Goal: Task Accomplishment & Management: Manage account settings

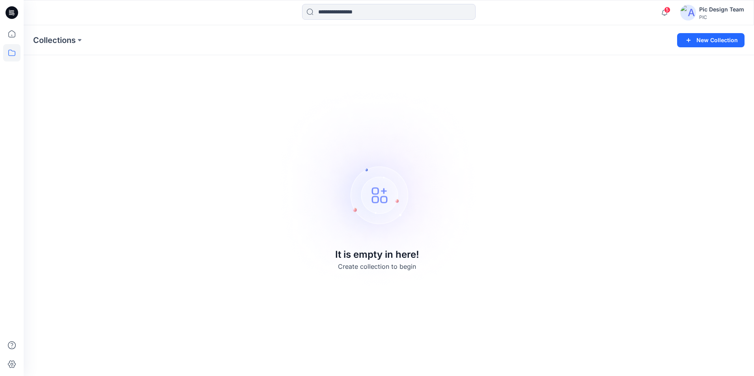
click at [688, 11] on img at bounding box center [689, 13] width 16 height 16
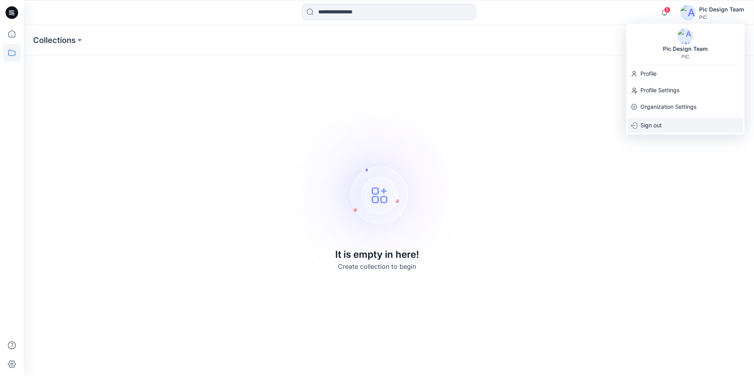
click at [655, 127] on p "Sign out" at bounding box center [651, 125] width 21 height 15
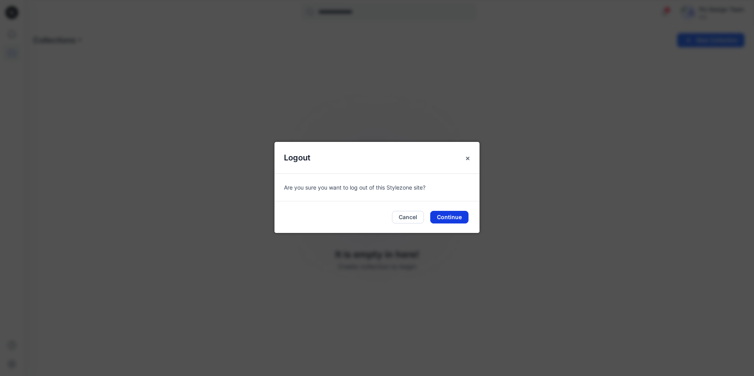
click at [445, 215] on button "Continue" at bounding box center [449, 217] width 38 height 13
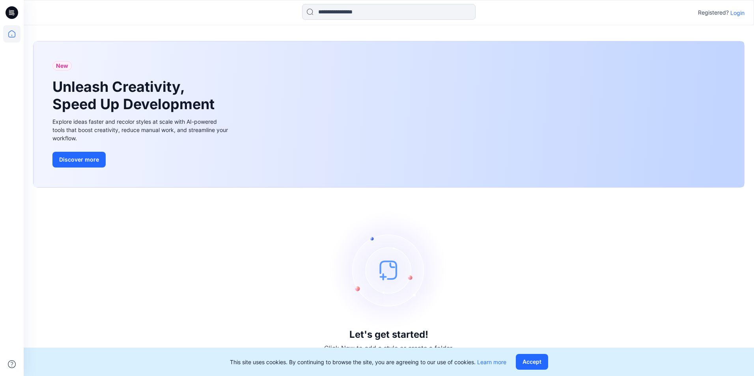
click at [739, 14] on p "Login" at bounding box center [738, 13] width 14 height 8
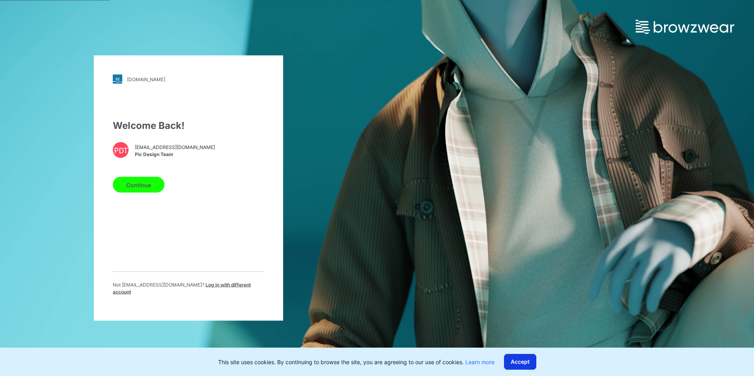
click at [522, 362] on button "Accept" at bounding box center [520, 362] width 32 height 16
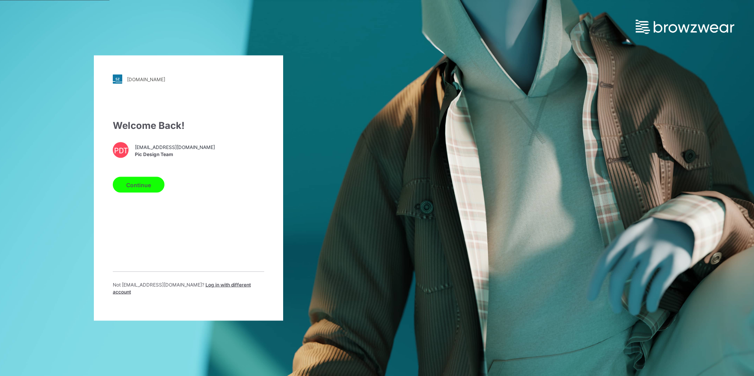
click at [133, 189] on button "Continue" at bounding box center [139, 185] width 52 height 16
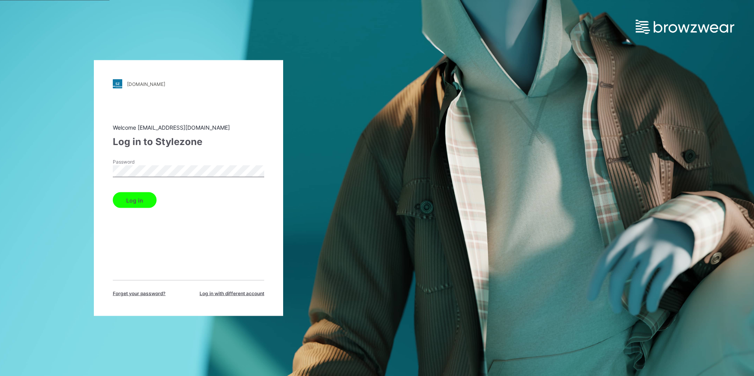
drag, startPoint x: 404, startPoint y: 100, endPoint x: 408, endPoint y: 96, distance: 5.6
click at [408, 96] on div "pic.stylezone.com Loading... Welcome design@parallel-innovation.com Log in to S…" at bounding box center [377, 188] width 754 height 376
click at [446, 180] on div "pic.stylezone.com Loading... Welcome design@parallel-innovation.com Log in to S…" at bounding box center [377, 188] width 754 height 376
click at [125, 200] on button "Log in" at bounding box center [135, 201] width 44 height 16
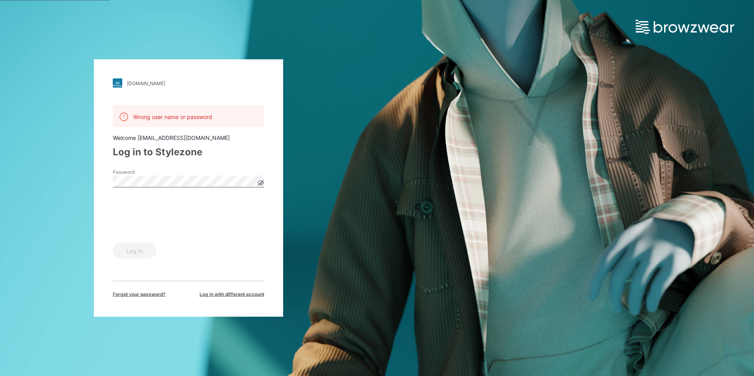
drag, startPoint x: 185, startPoint y: 371, endPoint x: 174, endPoint y: 348, distance: 25.4
click at [186, 369] on div "[DOMAIN_NAME] Loading... Wrong user name or password Welcome [EMAIL_ADDRESS][DO…" at bounding box center [188, 188] width 377 height 376
click at [541, 189] on div "[DOMAIN_NAME] Loading... Wrong user name or password Welcome [EMAIL_ADDRESS][DO…" at bounding box center [377, 188] width 754 height 376
click at [719, 26] on img at bounding box center [685, 27] width 99 height 14
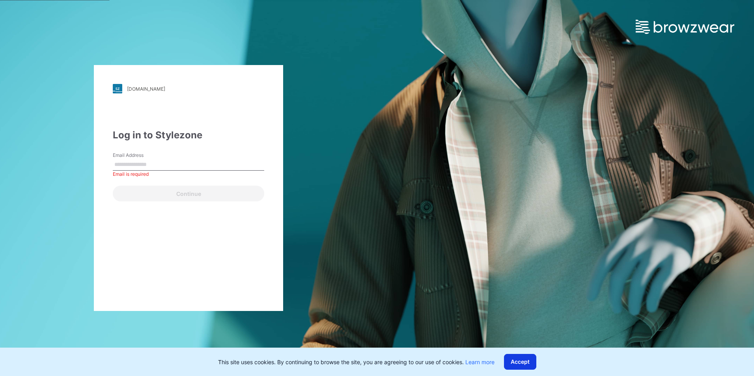
click at [524, 366] on button "Accept" at bounding box center [520, 362] width 32 height 16
click at [142, 167] on input "Email Address" at bounding box center [189, 165] width 152 height 12
type input "**********"
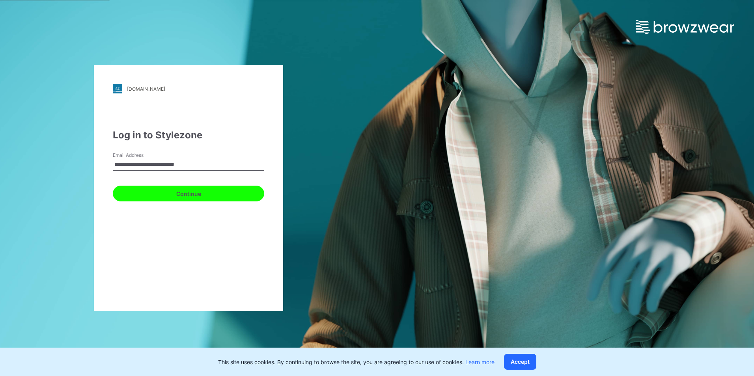
click at [175, 197] on button "Continue" at bounding box center [189, 194] width 152 height 16
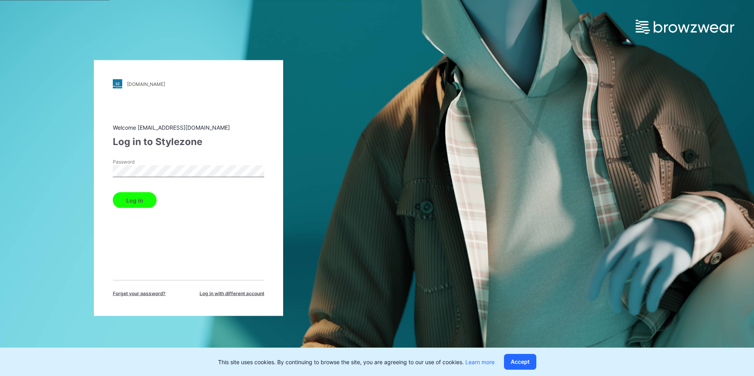
click at [134, 206] on button "Log in" at bounding box center [135, 201] width 44 height 16
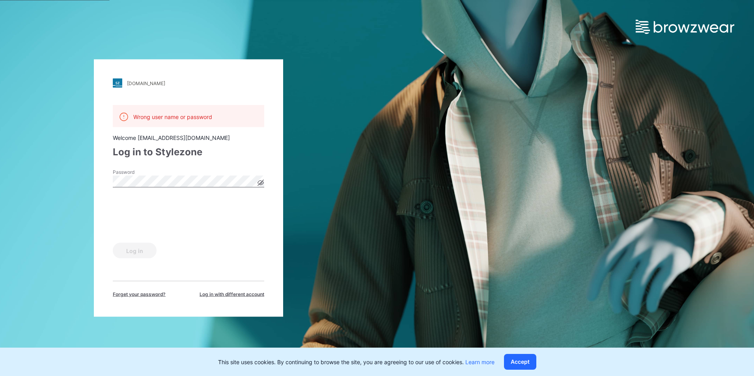
click at [646, 263] on div "[DOMAIN_NAME] Loading... Wrong user name or password Welcome [EMAIL_ADDRESS][DO…" at bounding box center [377, 188] width 754 height 376
click at [530, 366] on button "Accept" at bounding box center [520, 362] width 32 height 16
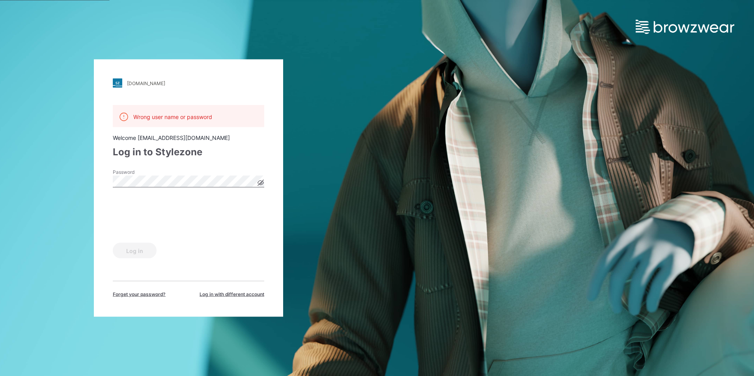
click at [552, 248] on div "[DOMAIN_NAME] Loading... Wrong user name or password Welcome [EMAIL_ADDRESS][DO…" at bounding box center [377, 188] width 754 height 376
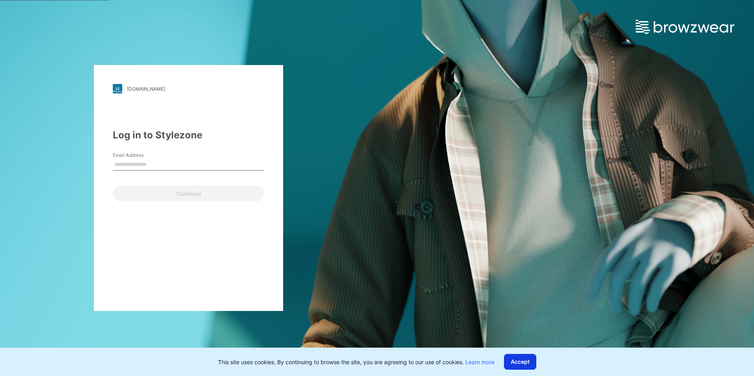
click at [520, 362] on button "Accept" at bounding box center [520, 362] width 32 height 16
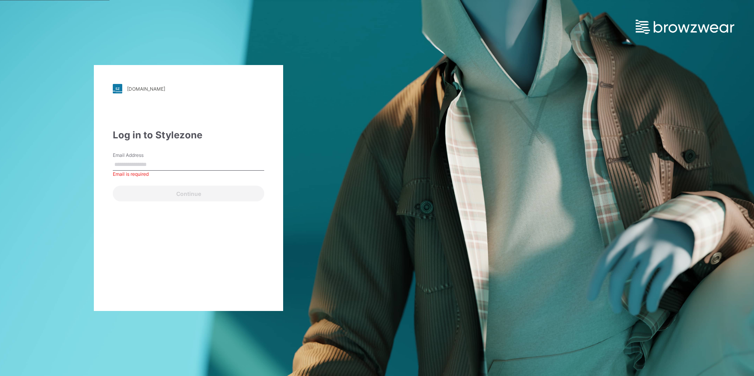
click at [414, 150] on div "[DOMAIN_NAME] Loading... Log in to Stylezone Email Address Email is required Co…" at bounding box center [377, 188] width 754 height 376
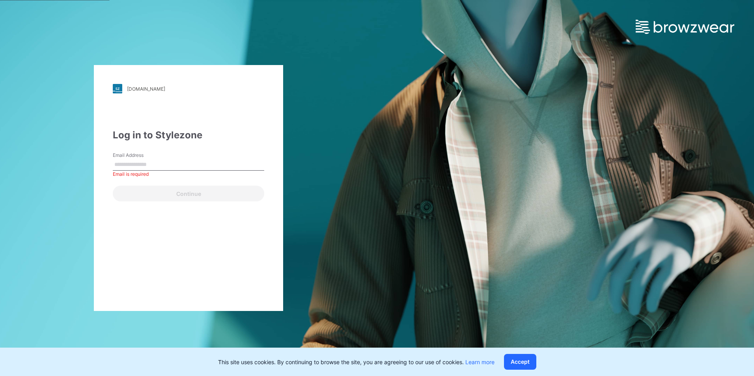
click at [667, 26] on img at bounding box center [685, 27] width 99 height 14
click at [128, 160] on input "Email Address" at bounding box center [189, 165] width 152 height 12
type input "**********"
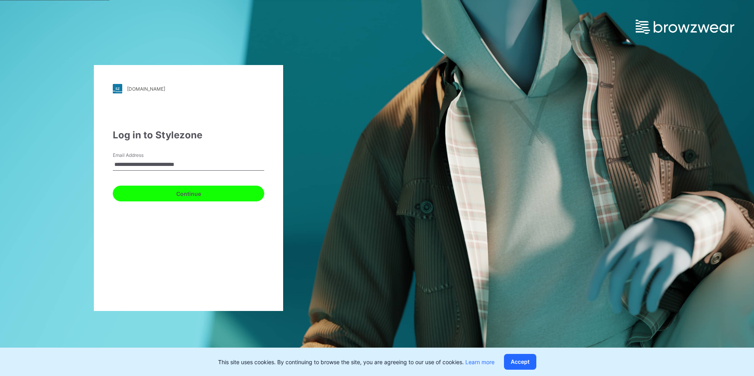
click at [165, 193] on button "Continue" at bounding box center [189, 194] width 152 height 16
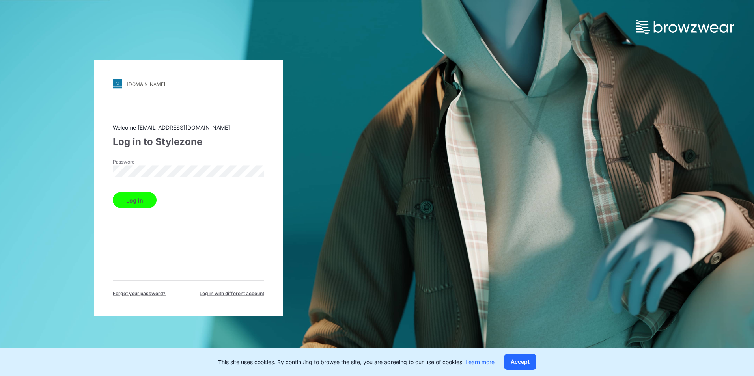
click at [148, 206] on button "Log in" at bounding box center [135, 201] width 44 height 16
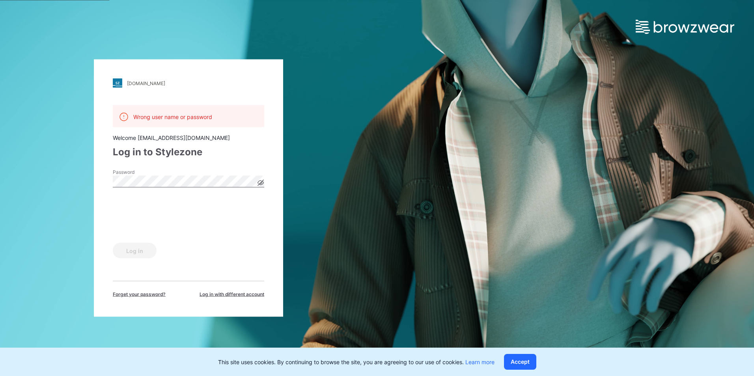
click at [430, 204] on div "[DOMAIN_NAME] Loading... Wrong user name or password Welcome [EMAIL_ADDRESS][DO…" at bounding box center [377, 188] width 754 height 376
click at [178, 113] on p "Wrong user name or password" at bounding box center [172, 117] width 79 height 8
drag, startPoint x: 176, startPoint y: 119, endPoint x: 177, endPoint y: 114, distance: 4.9
click at [177, 118] on p "Wrong user name or password" at bounding box center [172, 117] width 79 height 8
click at [521, 365] on button "Accept" at bounding box center [520, 362] width 32 height 16
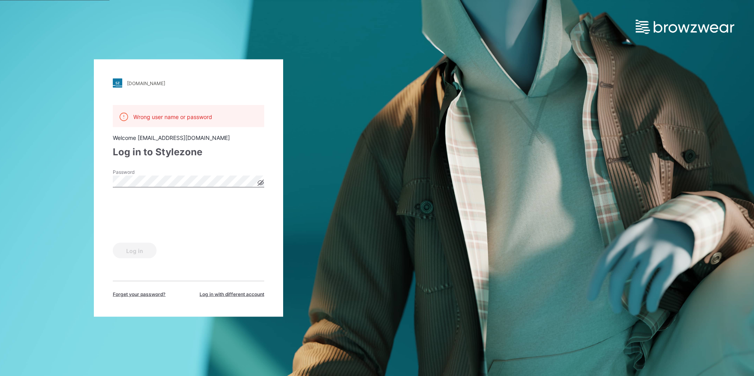
click at [458, 55] on div "[DOMAIN_NAME] Loading... Wrong user name or password Welcome [EMAIL_ADDRESS][DO…" at bounding box center [377, 188] width 754 height 376
click at [449, 56] on div "[DOMAIN_NAME] Loading... Wrong user name or password Welcome [EMAIL_ADDRESS][DO…" at bounding box center [377, 188] width 754 height 376
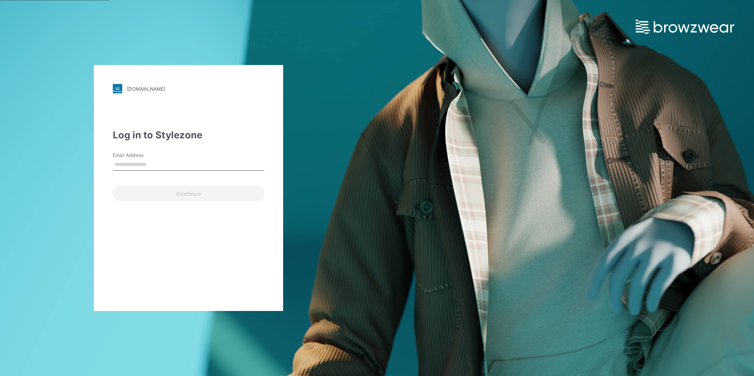
click at [132, 161] on input "Email Address" at bounding box center [189, 165] width 152 height 12
type input "**********"
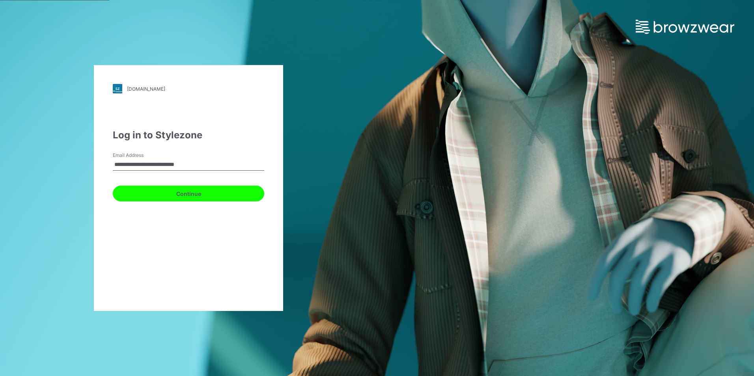
click at [182, 196] on button "Continue" at bounding box center [189, 194] width 152 height 16
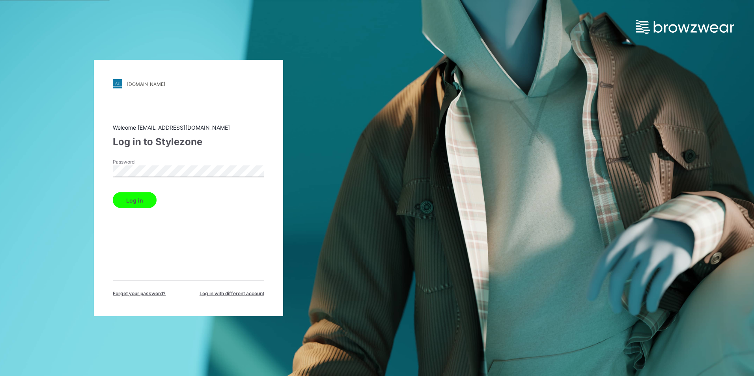
click at [139, 202] on button "Log in" at bounding box center [135, 201] width 44 height 16
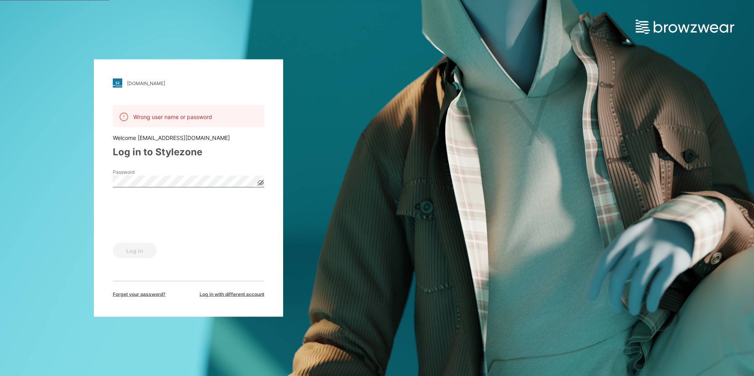
click at [482, 187] on div "[DOMAIN_NAME] Loading... Wrong user name or password Welcome [EMAIL_ADDRESS][DO…" at bounding box center [377, 188] width 754 height 376
